Goal: Task Accomplishment & Management: Manage account settings

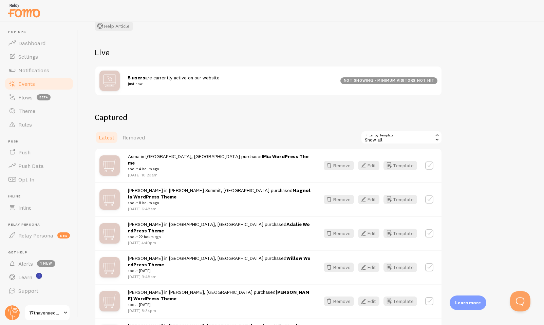
scroll to position [58, 0]
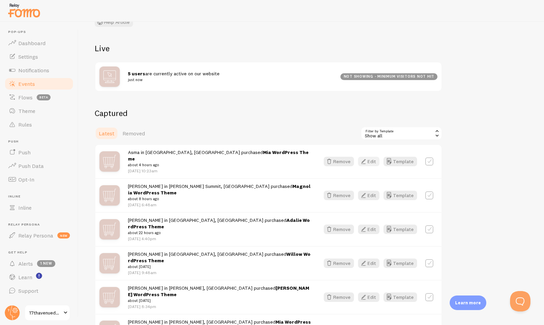
click at [366, 159] on icon "button" at bounding box center [364, 162] width 8 height 8
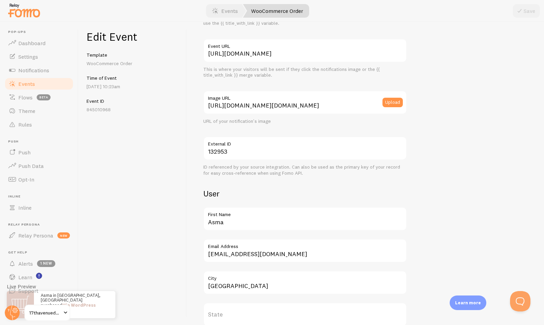
scroll to position [75, 0]
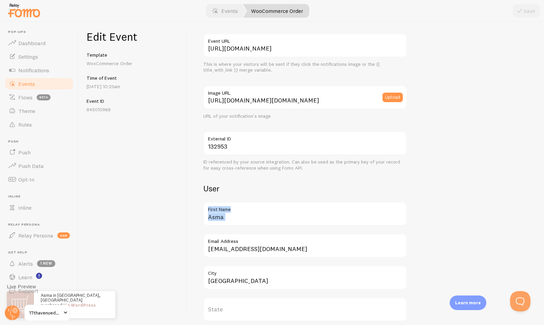
drag, startPoint x: 235, startPoint y: 213, endPoint x: 198, endPoint y: 220, distance: 37.3
click at [198, 220] on div "Meta Mia WordPress Theme Title This text will be bolded in your notification an…" at bounding box center [365, 174] width 357 height 304
click at [227, 220] on input "Asma" at bounding box center [305, 214] width 204 height 24
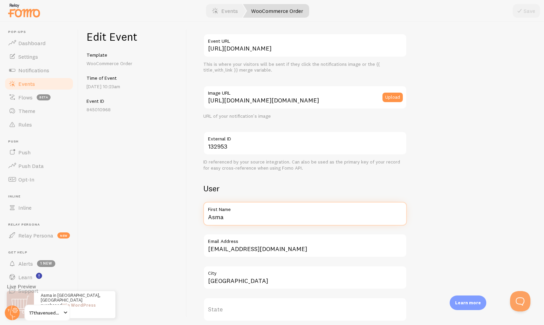
drag, startPoint x: 236, startPoint y: 220, endPoint x: 200, endPoint y: 220, distance: 36.0
click at [200, 220] on div "Meta Mia WordPress Theme Title This text will be bolded in your notification an…" at bounding box center [365, 174] width 357 height 304
type input "[PERSON_NAME]"
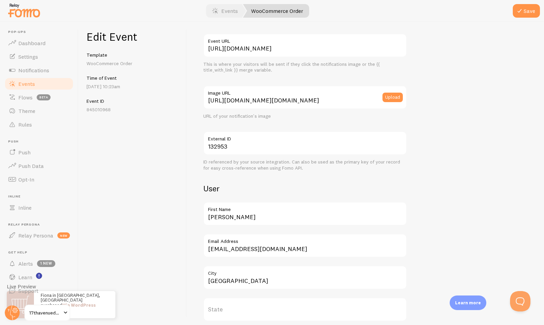
click at [207, 178] on div "Meta Mia WordPress Theme Title This text will be bolded in your notification an…" at bounding box center [305, 174] width 204 height 423
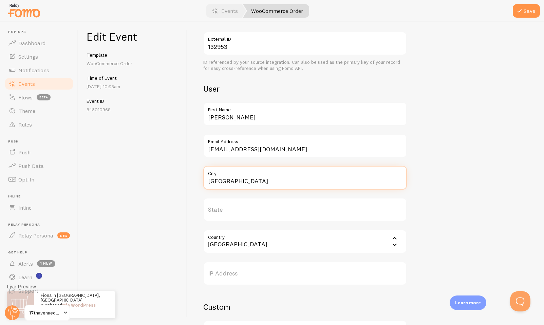
drag, startPoint x: 248, startPoint y: 186, endPoint x: 203, endPoint y: 184, distance: 44.9
click at [203, 184] on div "Meta Mia WordPress Theme Title This text will be bolded in your notification an…" at bounding box center [365, 174] width 357 height 304
type input "[GEOGRAPHIC_DATA]"
click at [229, 243] on input "Country" at bounding box center [305, 242] width 204 height 24
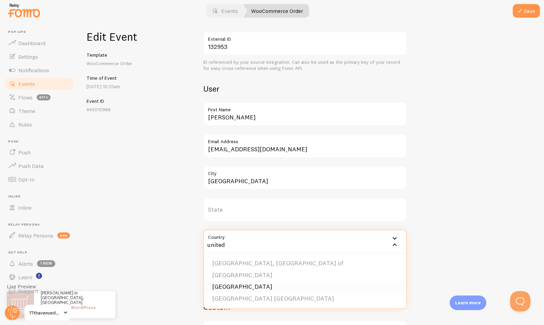
type input "united"
click at [219, 284] on li "[GEOGRAPHIC_DATA]" at bounding box center [305, 287] width 202 height 12
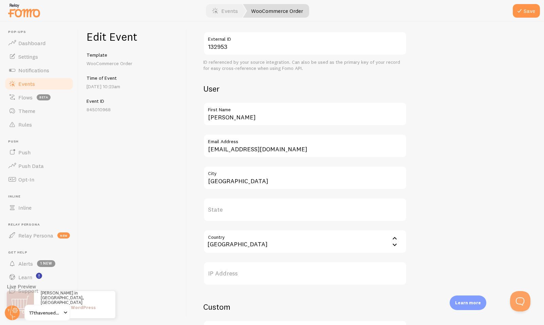
click at [493, 181] on div "Meta Mia WordPress Theme Title This text will be bolded in your notification an…" at bounding box center [365, 175] width 325 height 625
click at [530, 11] on button "Save" at bounding box center [526, 11] width 27 height 14
click at [49, 87] on link "Events" at bounding box center [39, 84] width 70 height 14
